Goal: Check status: Check status

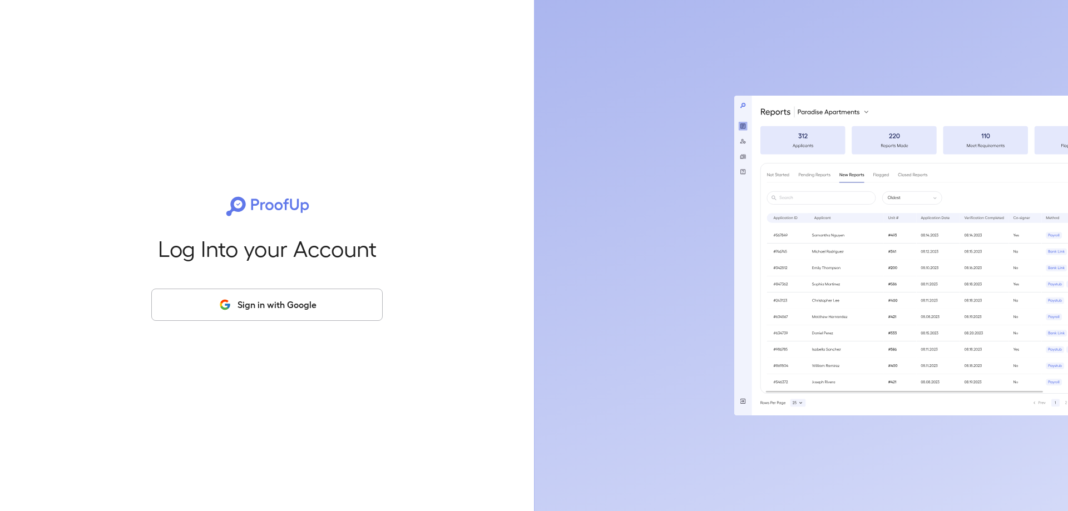
click at [265, 310] on button "Sign in with Google" at bounding box center [266, 305] width 231 height 32
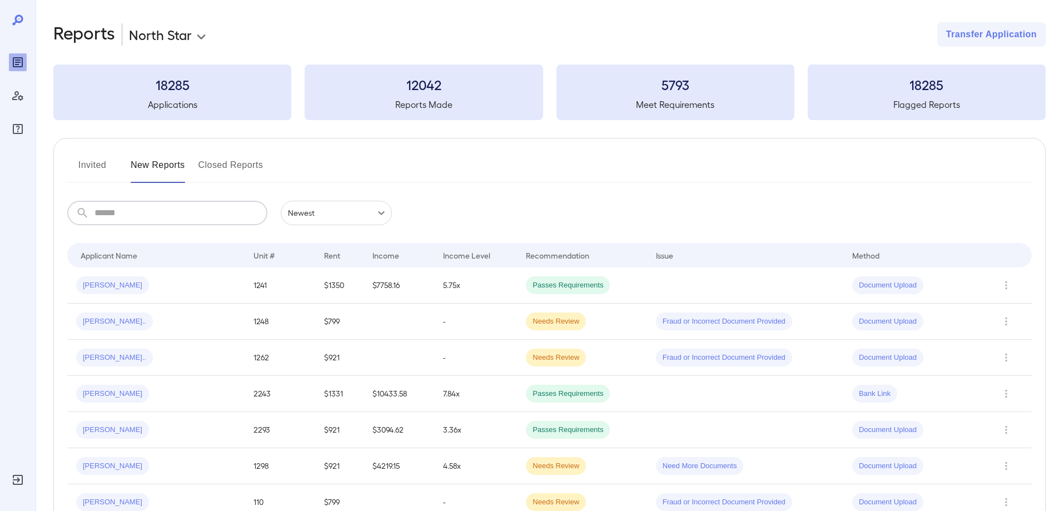
click at [166, 216] on input "text" at bounding box center [181, 213] width 173 height 24
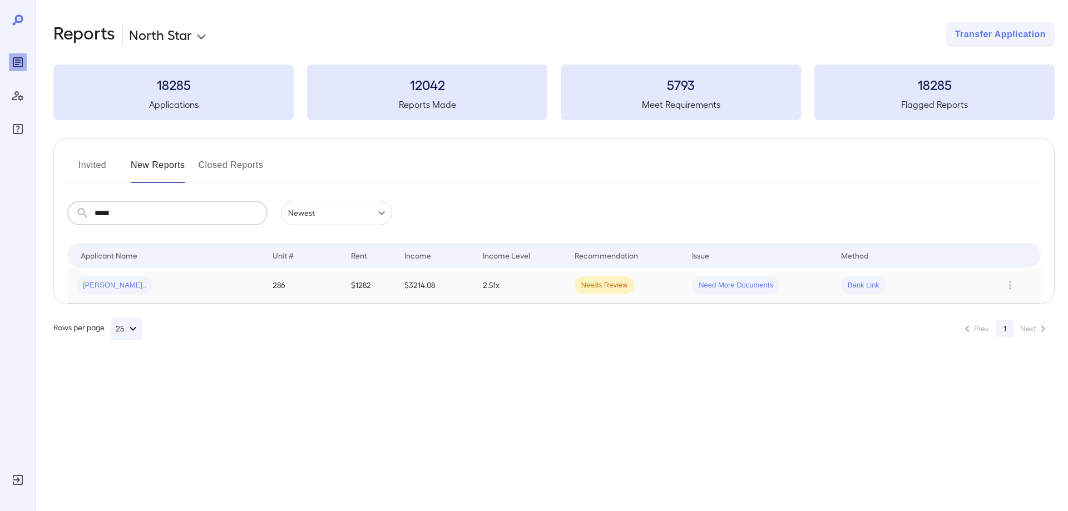
type input "*****"
click at [533, 276] on td "2.51x" at bounding box center [520, 286] width 92 height 36
